Goal: Task Accomplishment & Management: Manage account settings

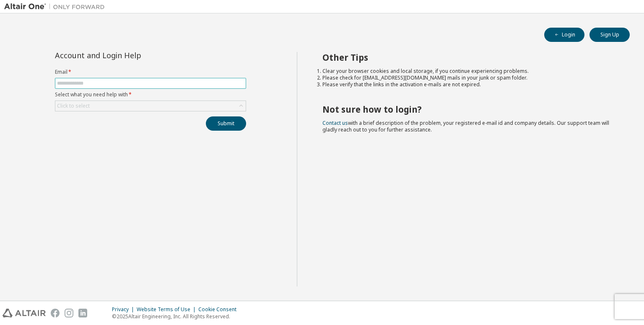
click at [159, 80] on input "text" at bounding box center [150, 83] width 187 height 7
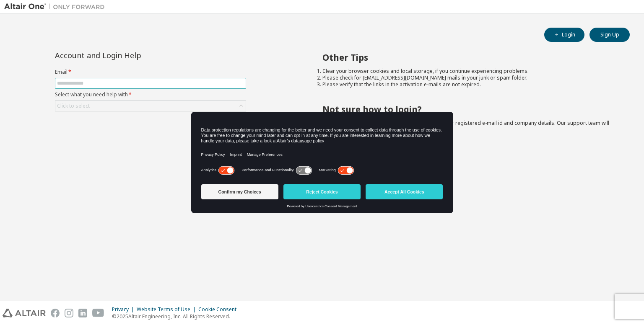
click at [141, 84] on input "text" at bounding box center [150, 83] width 187 height 7
type input "**********"
click at [86, 104] on div "Click to select" at bounding box center [73, 106] width 33 height 7
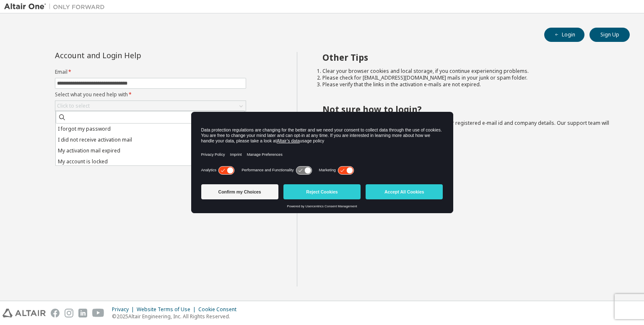
click at [96, 129] on li "I forgot my password" at bounding box center [150, 129] width 189 height 11
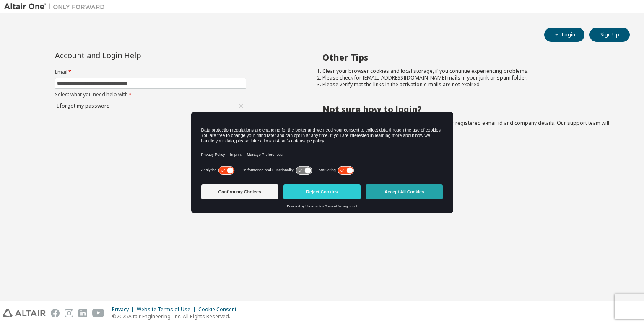
click at [410, 190] on button "Accept All Cookies" at bounding box center [404, 192] width 77 height 15
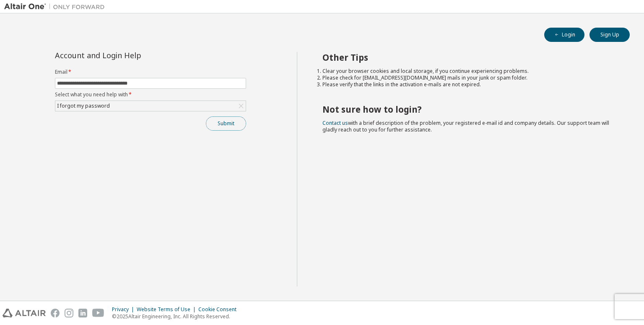
click at [220, 126] on button "Submit" at bounding box center [226, 124] width 40 height 14
click at [560, 32] on span "button" at bounding box center [557, 34] width 7 height 7
